Goal: Find specific page/section: Find specific page/section

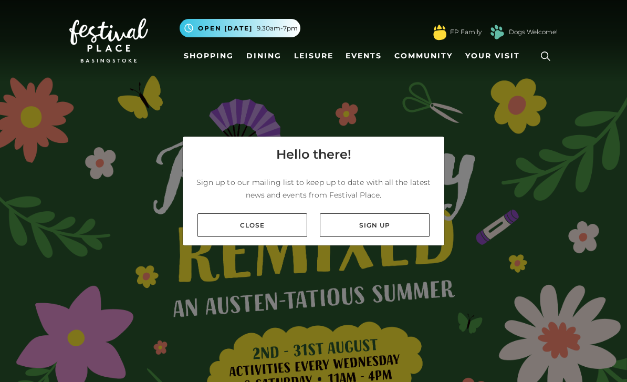
click at [254, 245] on div "Close Sign up" at bounding box center [313, 225] width 261 height 40
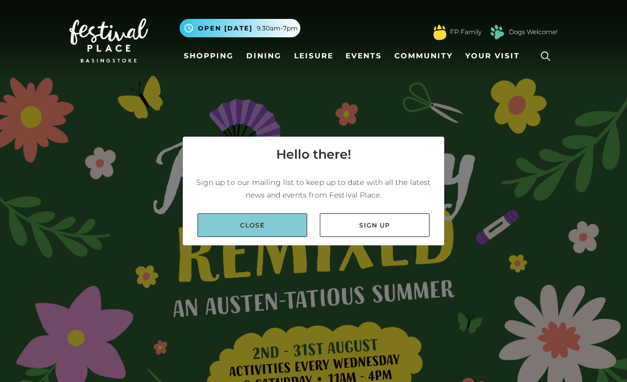
click at [234, 237] on link "Close" at bounding box center [252, 225] width 110 height 24
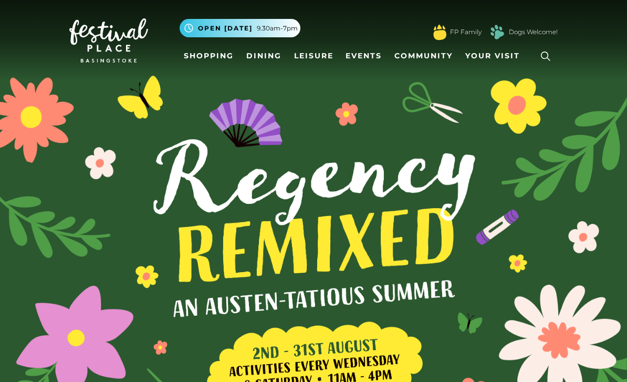
click at [220, 37] on button ".st5{fill:none;stroke:#FFFFFF;stroke-width:2.29;stroke-miterlimit:10;} Open tod…" at bounding box center [239, 28] width 121 height 18
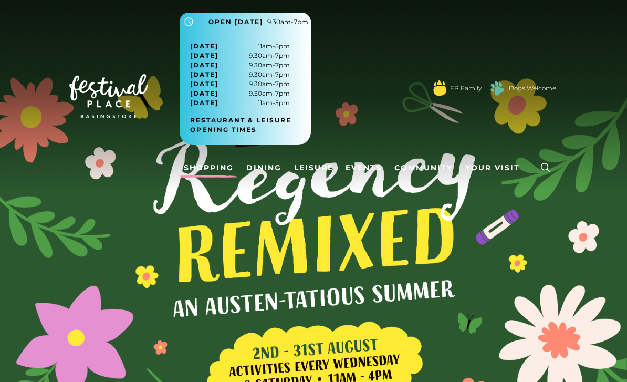
click at [207, 158] on link "Shopping" at bounding box center [208, 167] width 58 height 19
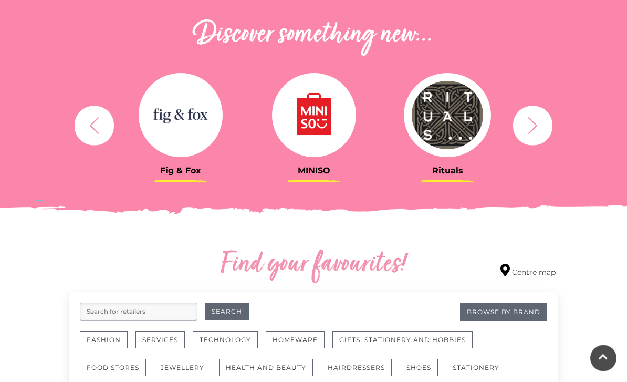
scroll to position [370, 0]
click at [538, 125] on icon "button" at bounding box center [532, 124] width 19 height 19
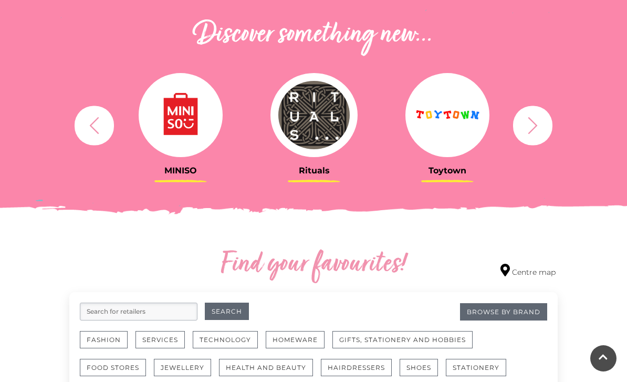
click at [532, 128] on icon "button" at bounding box center [532, 124] width 19 height 19
click at [534, 126] on icon "button" at bounding box center [532, 124] width 19 height 19
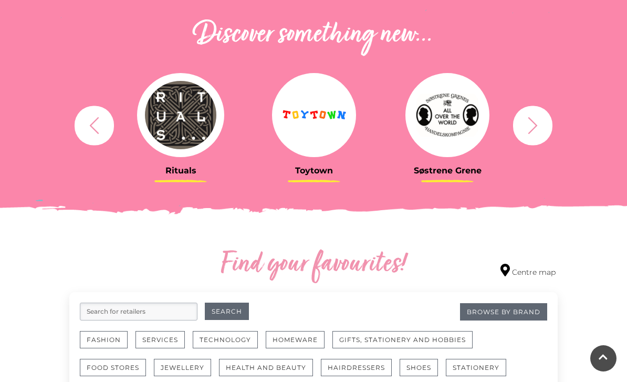
click at [101, 134] on icon "button" at bounding box center [93, 124] width 19 height 19
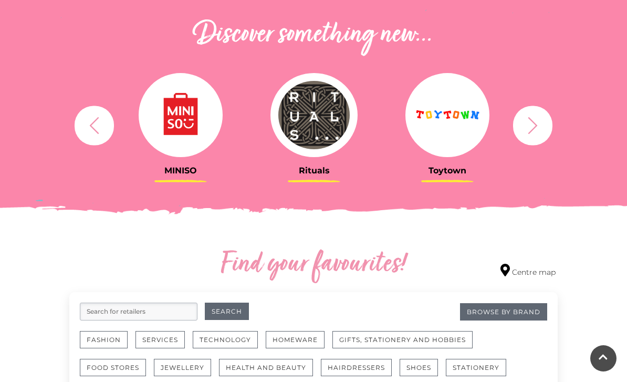
click at [112, 131] on button "button" at bounding box center [94, 124] width 39 height 39
click at [100, 135] on button "button" at bounding box center [94, 124] width 39 height 39
click at [96, 139] on button "button" at bounding box center [94, 124] width 39 height 39
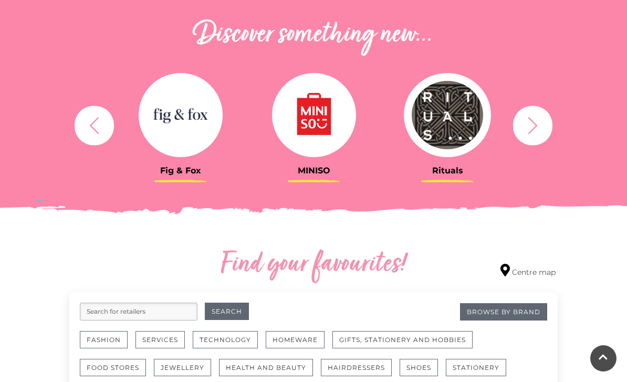
click at [92, 121] on icon "button" at bounding box center [93, 124] width 19 height 19
click at [91, 119] on icon "button" at bounding box center [93, 124] width 19 height 19
click at [94, 117] on icon "button" at bounding box center [93, 124] width 19 height 19
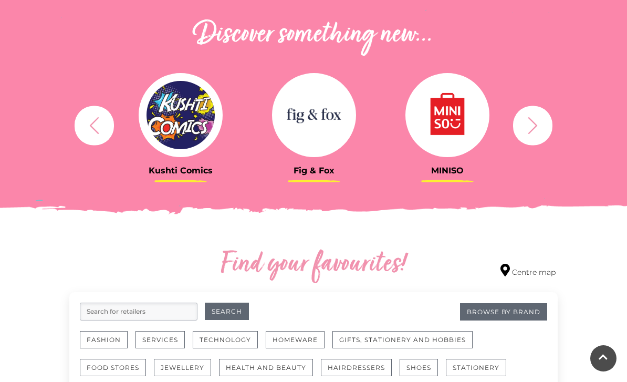
click at [88, 128] on icon "button" at bounding box center [93, 124] width 19 height 19
click at [98, 118] on icon "button" at bounding box center [94, 125] width 9 height 17
click at [93, 129] on icon "button" at bounding box center [93, 124] width 19 height 19
click at [91, 131] on icon "button" at bounding box center [93, 124] width 19 height 19
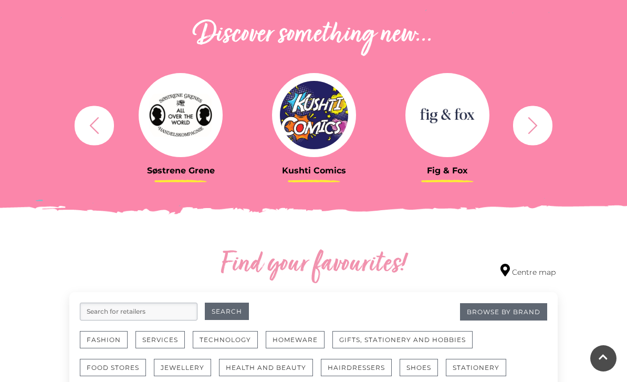
click at [101, 125] on icon "button" at bounding box center [93, 124] width 19 height 19
click at [94, 125] on icon "button" at bounding box center [93, 124] width 19 height 19
click at [98, 120] on icon "button" at bounding box center [93, 124] width 19 height 19
click at [98, 125] on icon "button" at bounding box center [93, 124] width 19 height 19
click at [97, 126] on icon "button" at bounding box center [93, 124] width 19 height 19
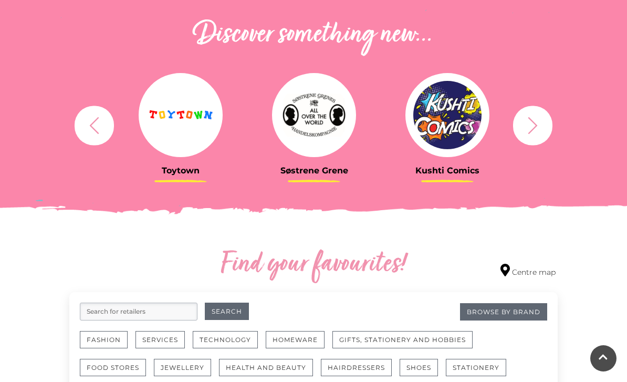
click at [92, 133] on icon "button" at bounding box center [93, 124] width 19 height 19
click at [94, 129] on icon "button" at bounding box center [94, 125] width 9 height 17
click at [99, 129] on icon "button" at bounding box center [93, 124] width 19 height 19
click at [101, 129] on icon "button" at bounding box center [93, 124] width 19 height 19
click at [97, 134] on icon "button" at bounding box center [93, 124] width 19 height 19
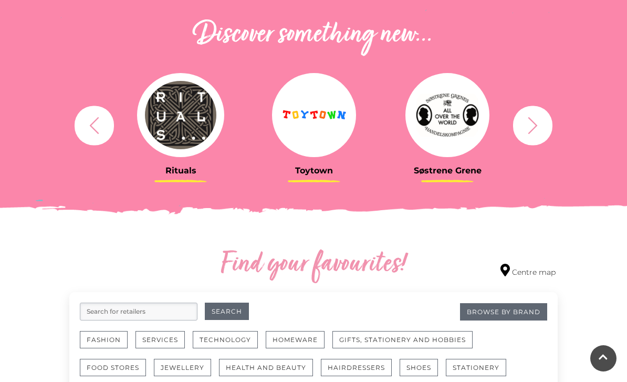
click at [101, 132] on icon "button" at bounding box center [93, 124] width 19 height 19
click at [100, 132] on icon "button" at bounding box center [93, 124] width 19 height 19
click at [99, 134] on icon "button" at bounding box center [93, 124] width 19 height 19
click at [103, 128] on icon "button" at bounding box center [93, 124] width 19 height 19
click at [98, 125] on icon "button" at bounding box center [93, 124] width 19 height 19
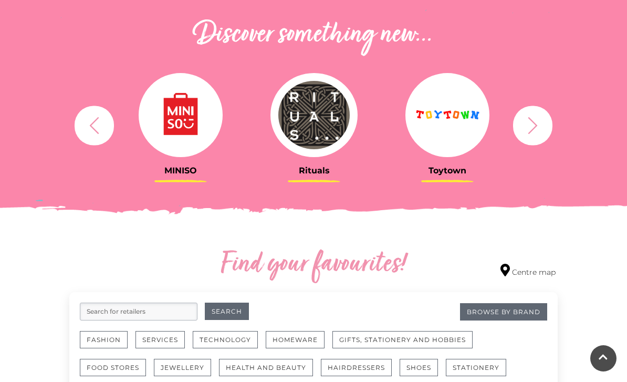
click at [91, 131] on icon "button" at bounding box center [93, 124] width 19 height 19
click at [94, 126] on icon "button" at bounding box center [93, 124] width 19 height 19
click at [97, 124] on icon "button" at bounding box center [93, 124] width 19 height 19
click at [98, 124] on icon "button" at bounding box center [93, 124] width 19 height 19
click at [96, 126] on icon "button" at bounding box center [93, 124] width 19 height 19
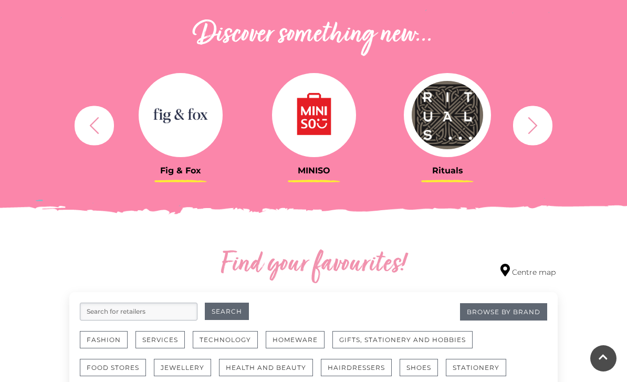
click at [100, 122] on icon "button" at bounding box center [93, 124] width 19 height 19
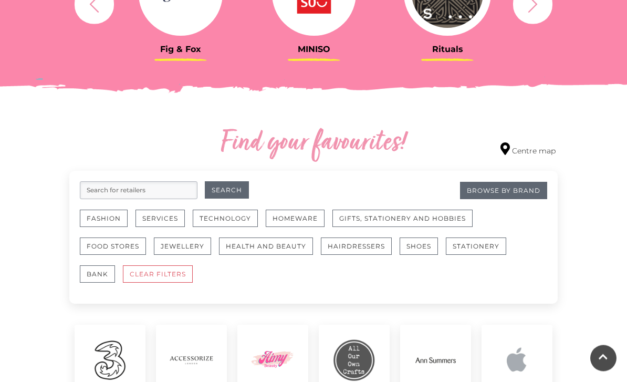
scroll to position [491, 0]
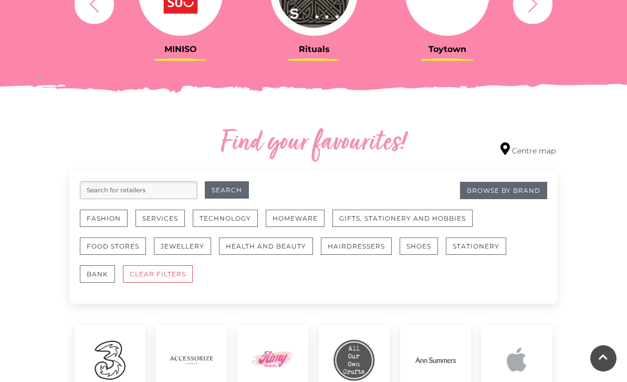
click at [142, 185] on input "search" at bounding box center [139, 190] width 118 height 18
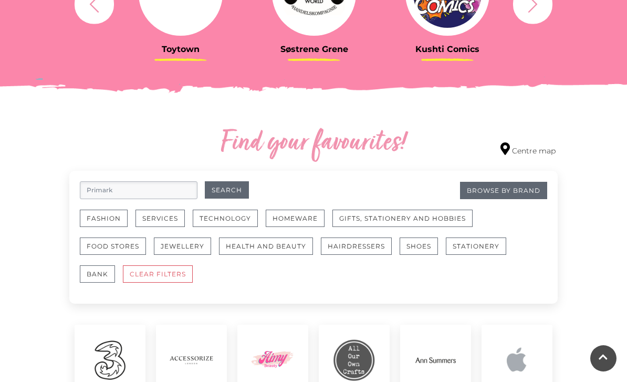
type input "Primark"
click at [226, 190] on button "Search" at bounding box center [227, 189] width 44 height 17
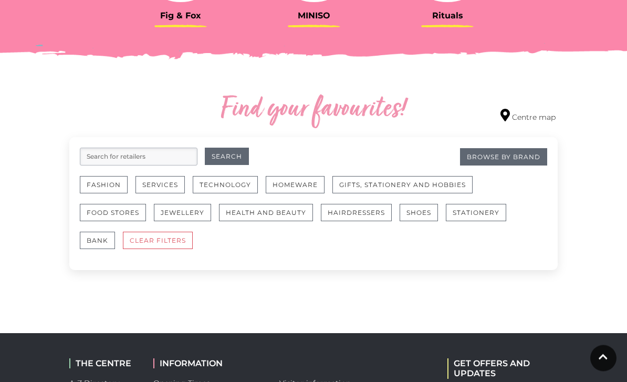
click at [159, 164] on input "search" at bounding box center [139, 157] width 118 height 18
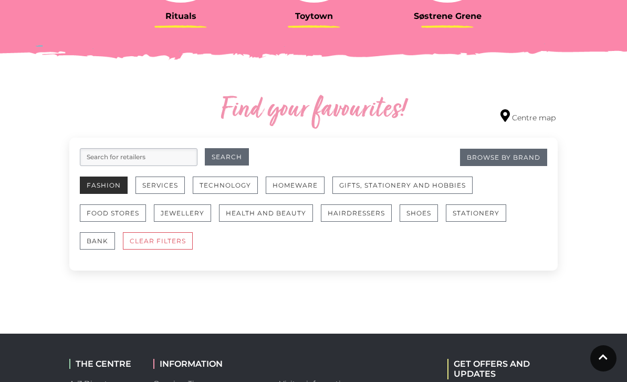
click at [95, 183] on button "Fashion" at bounding box center [104, 184] width 48 height 17
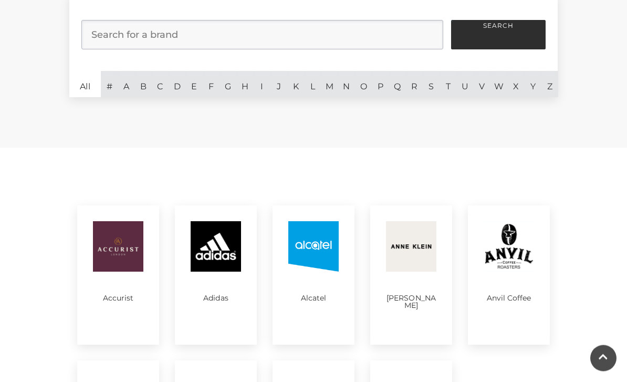
scroll to position [311, 0]
click at [378, 87] on link "P" at bounding box center [380, 84] width 17 height 26
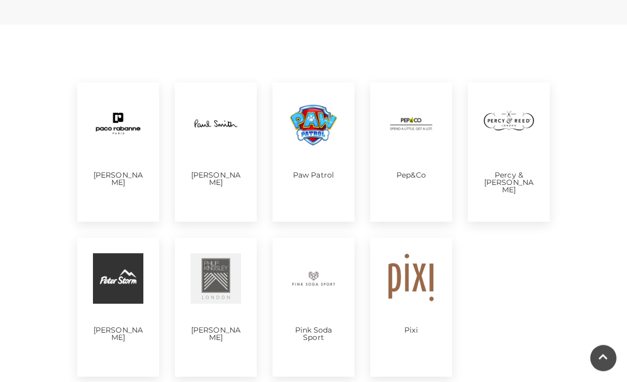
scroll to position [433, 0]
